Goal: Entertainment & Leisure: Consume media (video, audio)

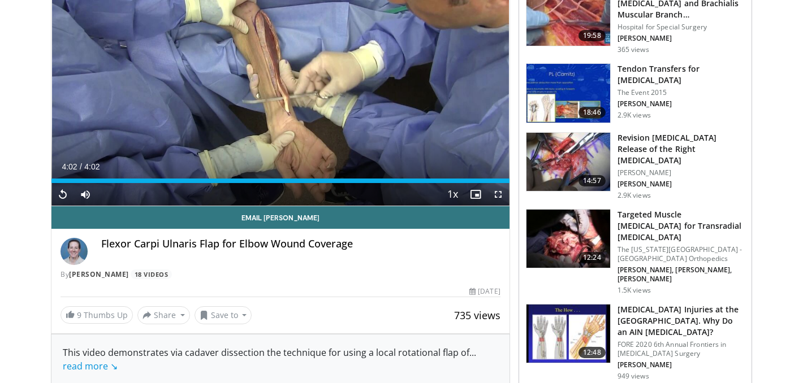
scroll to position [233, 0]
